Goal: Information Seeking & Learning: Check status

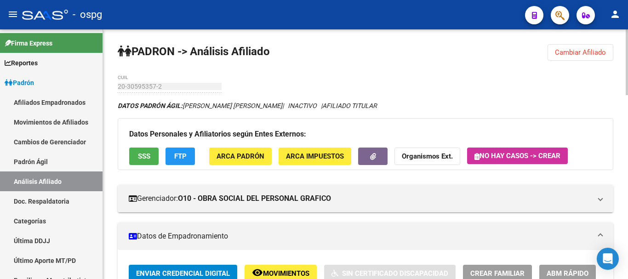
click at [574, 56] on span "Cambiar Afiliado" at bounding box center [580, 52] width 51 height 8
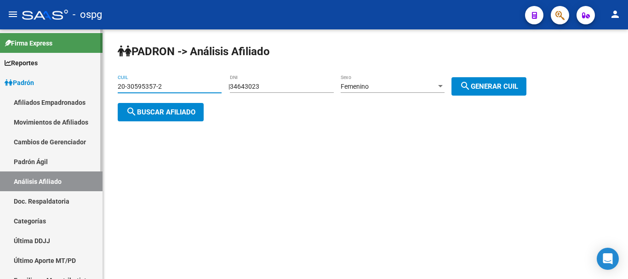
drag, startPoint x: 177, startPoint y: 83, endPoint x: 74, endPoint y: 84, distance: 103.0
click at [74, 84] on mat-sidenav-container "Firma Express Reportes Ingresos Devengados Análisis Histórico Detalles Transfer…" at bounding box center [314, 154] width 628 height 250
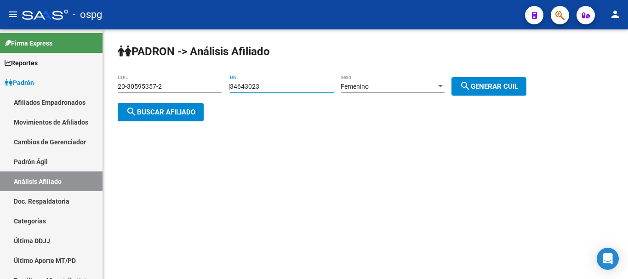
drag, startPoint x: 301, startPoint y: 85, endPoint x: 202, endPoint y: 89, distance: 98.9
click at [202, 89] on app-analisis-afiliado "PADRON -> Análisis Afiliado 20-30595357-2 CUIL | 34643023 DNI Femenino Sexo sea…" at bounding box center [326, 99] width 416 height 33
type input "18314179"
click at [384, 83] on div "Femenino" at bounding box center [389, 87] width 96 height 8
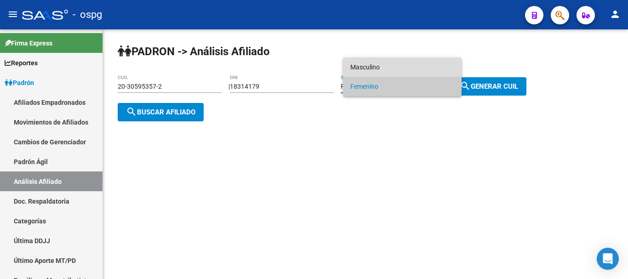
drag, startPoint x: 394, startPoint y: 67, endPoint x: 473, endPoint y: 80, distance: 80.2
click at [394, 67] on span "Masculino" at bounding box center [402, 66] width 104 height 19
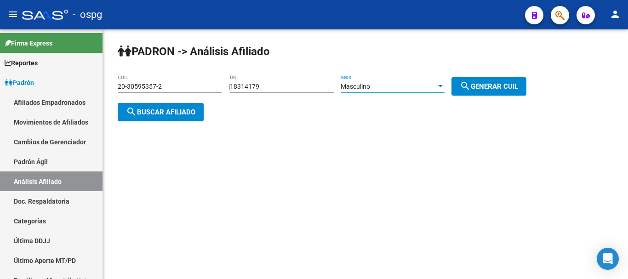
click at [471, 82] on mat-icon "search" at bounding box center [465, 85] width 11 height 11
type input "20-18314179-2"
click at [197, 107] on button "search Buscar afiliado" at bounding box center [161, 112] width 86 height 18
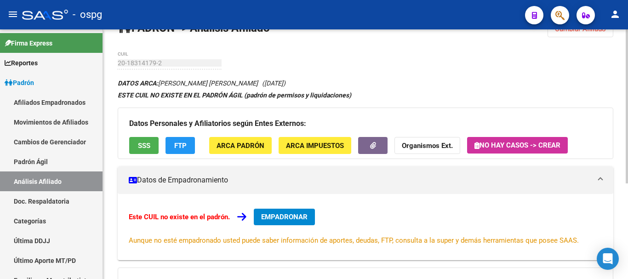
scroll to position [46, 0]
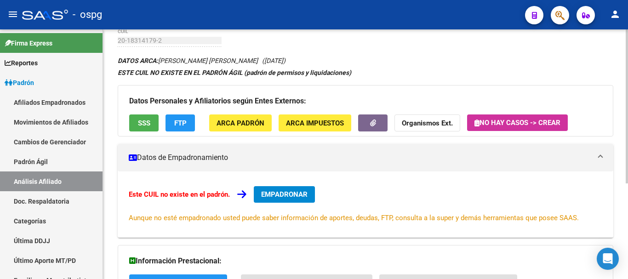
click at [187, 123] on button "FTP" at bounding box center [179, 122] width 29 height 17
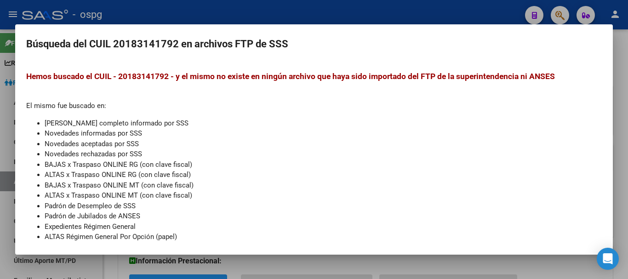
click at [301, 7] on div at bounding box center [314, 139] width 628 height 279
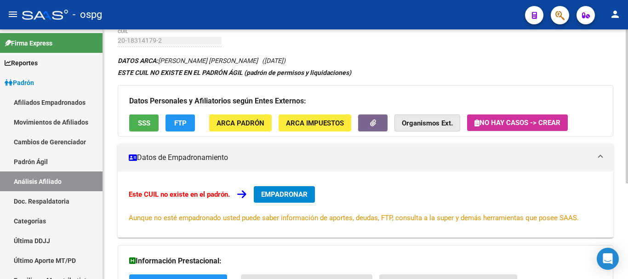
click at [441, 122] on strong "Organismos Ext." at bounding box center [427, 123] width 51 height 8
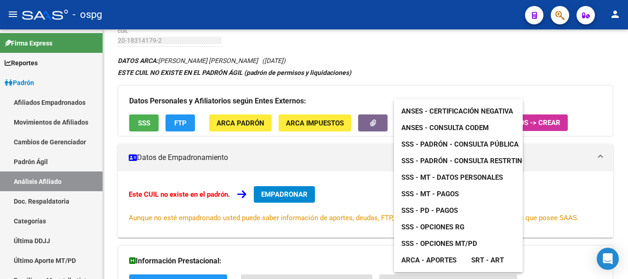
click at [431, 110] on span "ANSES - Certificación Negativa" at bounding box center [457, 111] width 112 height 8
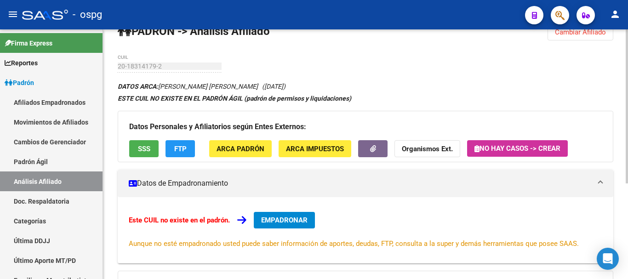
scroll to position [0, 0]
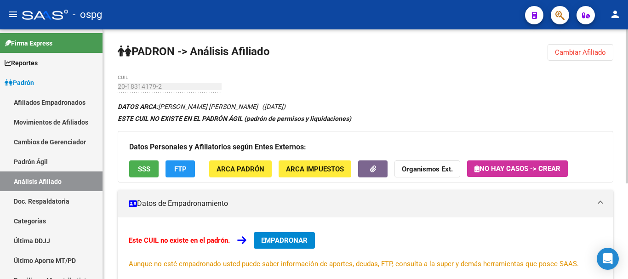
drag, startPoint x: 593, startPoint y: 41, endPoint x: 587, endPoint y: 47, distance: 8.1
click at [592, 41] on div "PADRON -> Análisis Afiliado Cambiar Afiliado 20-18314179-2 CUIL DATOS ARCA: [PE…" at bounding box center [365, 231] width 525 height 405
click at [587, 48] on span "Cambiar Afiliado" at bounding box center [580, 52] width 51 height 8
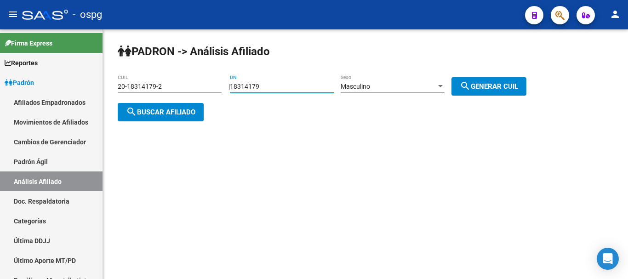
drag, startPoint x: 266, startPoint y: 87, endPoint x: 240, endPoint y: 87, distance: 25.7
click at [240, 87] on input "18314179" at bounding box center [282, 87] width 104 height 8
type input "4372852"
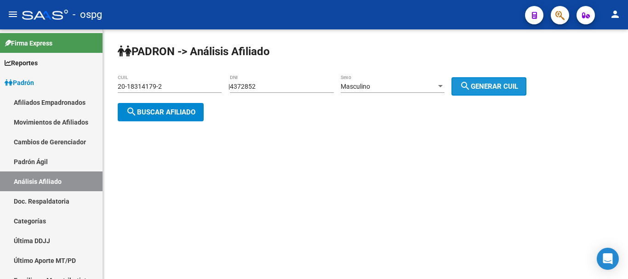
click at [487, 80] on button "search Generar CUIL" at bounding box center [488, 86] width 75 height 18
click at [173, 108] on span "search Buscar afiliado" at bounding box center [160, 112] width 69 height 8
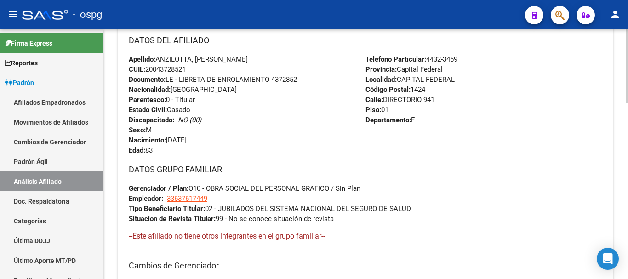
scroll to position [592, 0]
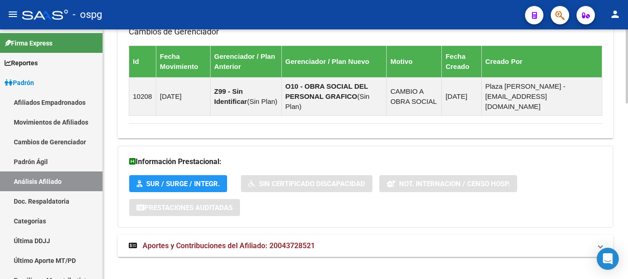
click at [279, 241] on span "Aportes y Contribuciones del Afiliado: 20043728521" at bounding box center [229, 245] width 172 height 9
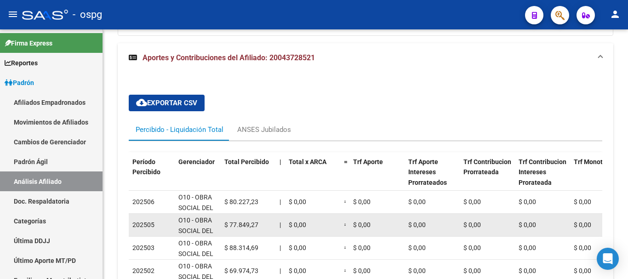
scroll to position [830, 0]
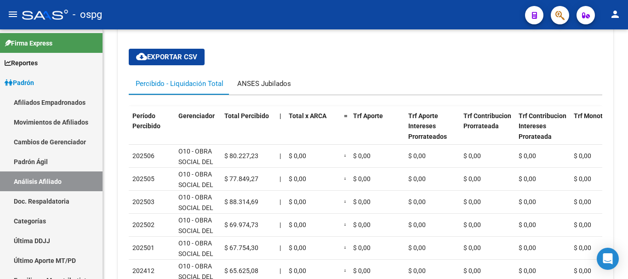
click at [253, 79] on div "ANSES Jubilados" at bounding box center [264, 84] width 54 height 10
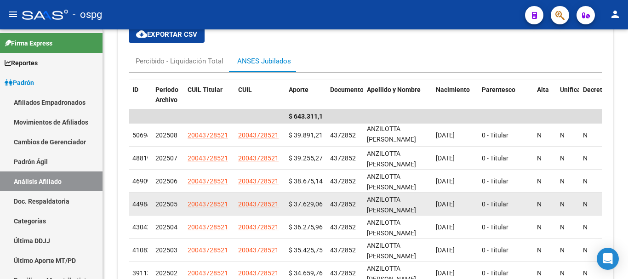
scroll to position [872, 0]
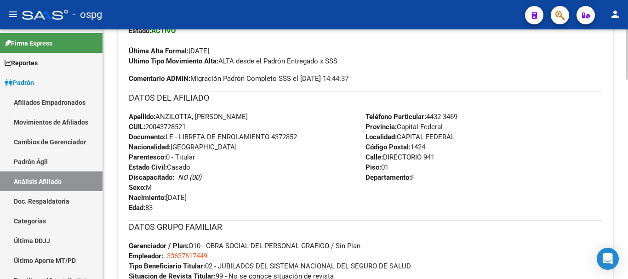
click at [627, 10] on div "menu - ospg person Firma Express Reportes Ingresos Devengados Análisis Históric…" at bounding box center [314, 139] width 628 height 279
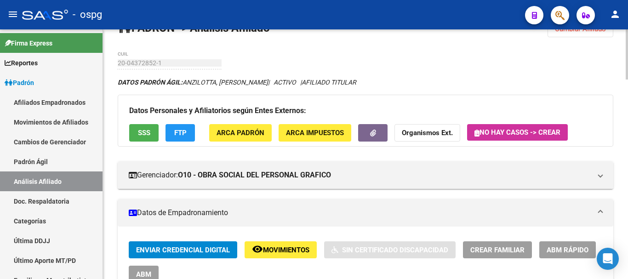
scroll to position [0, 0]
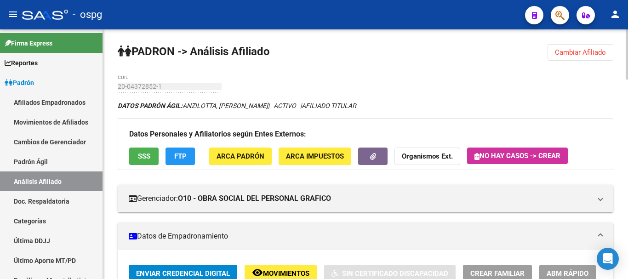
click at [574, 46] on button "Cambiar Afiliado" at bounding box center [580, 52] width 66 height 17
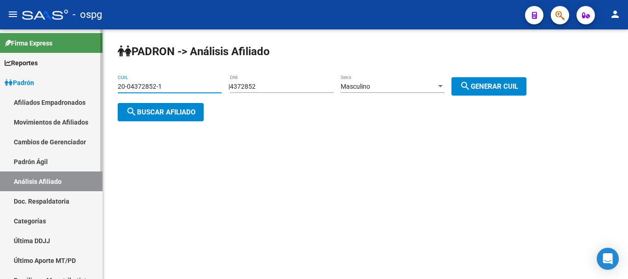
drag, startPoint x: 186, startPoint y: 84, endPoint x: 45, endPoint y: 84, distance: 141.6
click at [45, 84] on mat-sidenav-container "Firma Express Reportes Ingresos Devengados Análisis Histórico Detalles Transfer…" at bounding box center [314, 154] width 628 height 250
click at [162, 112] on span "search Buscar afiliado" at bounding box center [160, 112] width 69 height 8
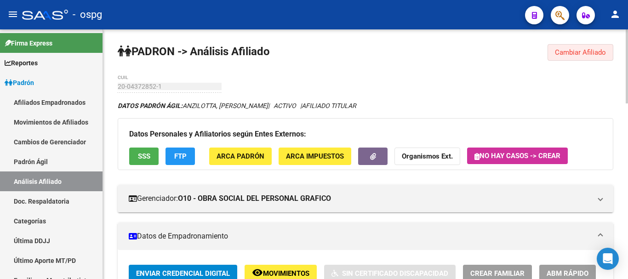
click at [586, 51] on span "Cambiar Afiliado" at bounding box center [580, 52] width 51 height 8
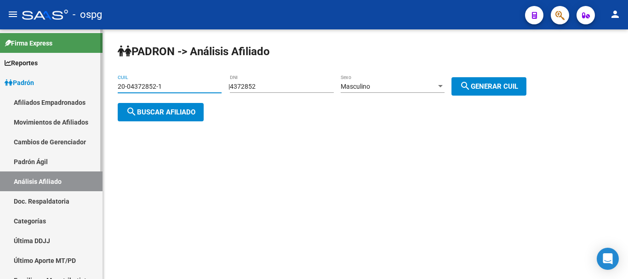
drag, startPoint x: 189, startPoint y: 86, endPoint x: 96, endPoint y: 88, distance: 92.9
click at [96, 88] on mat-sidenav-container "Firma Express Reportes Ingresos Devengados Análisis Histórico Detalles Transfer…" at bounding box center [314, 154] width 628 height 250
paste input "38586591"
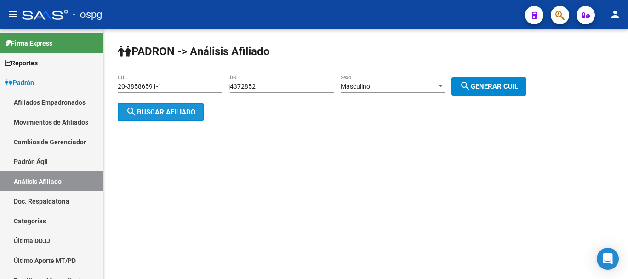
click at [135, 104] on button "search Buscar afiliado" at bounding box center [161, 112] width 86 height 18
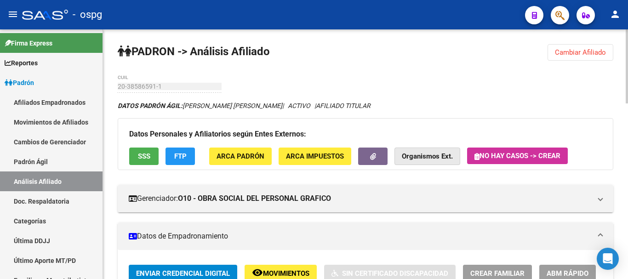
click at [427, 155] on strong "Organismos Ext." at bounding box center [427, 157] width 51 height 8
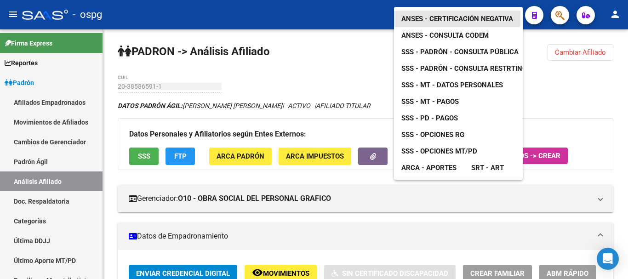
click at [455, 15] on span "ANSES - Certificación Negativa" at bounding box center [457, 19] width 112 height 8
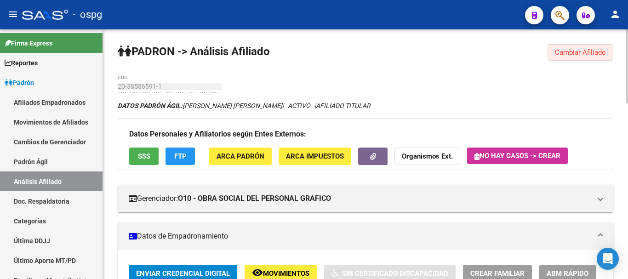
click at [557, 60] on button "Cambiar Afiliado" at bounding box center [580, 52] width 66 height 17
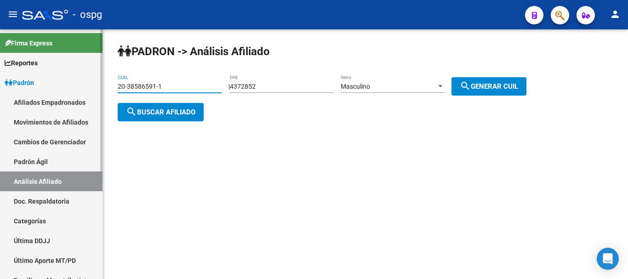
drag, startPoint x: 183, startPoint y: 89, endPoint x: 61, endPoint y: 89, distance: 122.7
click at [61, 89] on mat-sidenav-container "Firma Express Reportes Ingresos Devengados Análisis Histórico Detalles Transfer…" at bounding box center [314, 154] width 628 height 250
paste input "7-24952129-4"
type input "27-24952129-4"
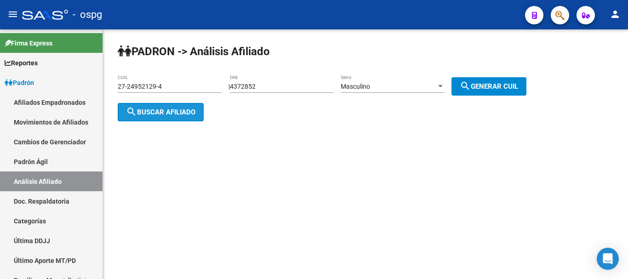
click at [141, 103] on button "search Buscar afiliado" at bounding box center [161, 112] width 86 height 18
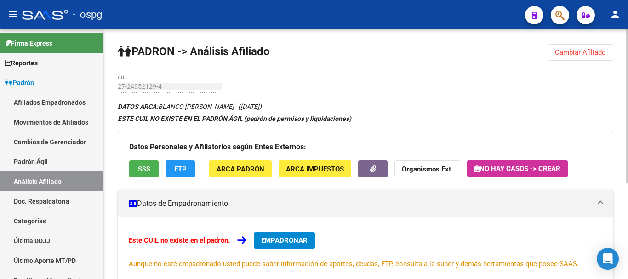
click at [177, 171] on span "FTP" at bounding box center [180, 169] width 12 height 8
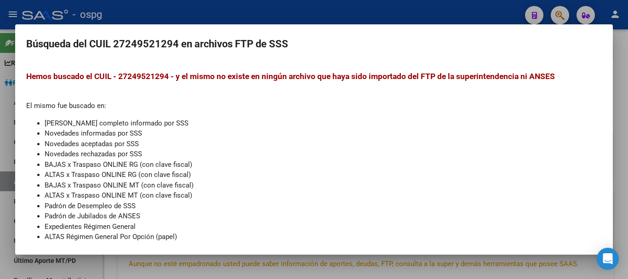
click at [373, 20] on div at bounding box center [314, 139] width 628 height 279
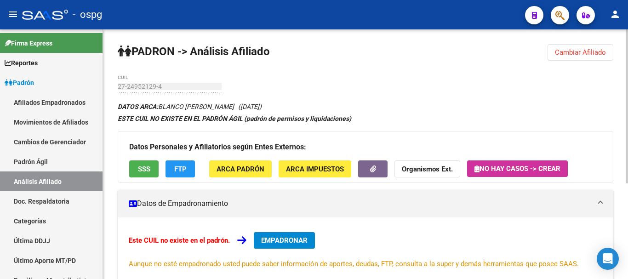
click at [428, 171] on strong "Organismos Ext." at bounding box center [427, 169] width 51 height 8
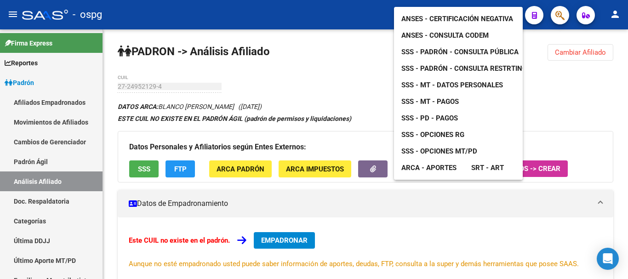
click at [442, 11] on link "ANSES - Certificación Negativa" at bounding box center [457, 19] width 126 height 17
